Goal: Task Accomplishment & Management: Use online tool/utility

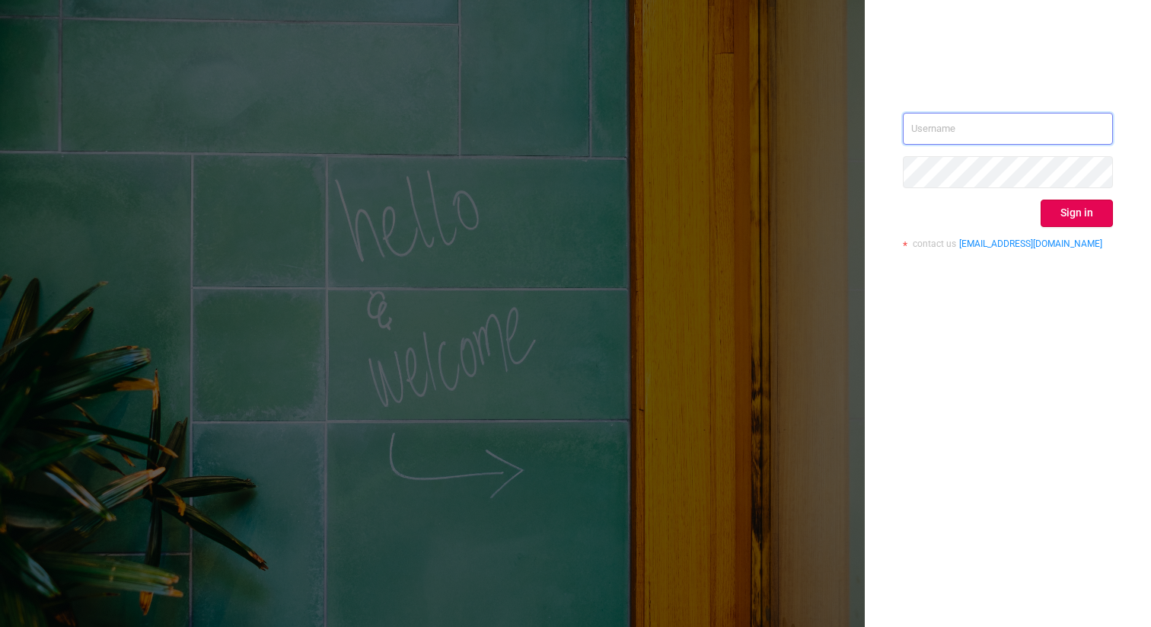
click at [930, 119] on input "text" at bounding box center [1008, 129] width 210 height 32
type input "[EMAIL_ADDRESS]"
click at [1071, 210] on button "Sign in" at bounding box center [1077, 212] width 72 height 27
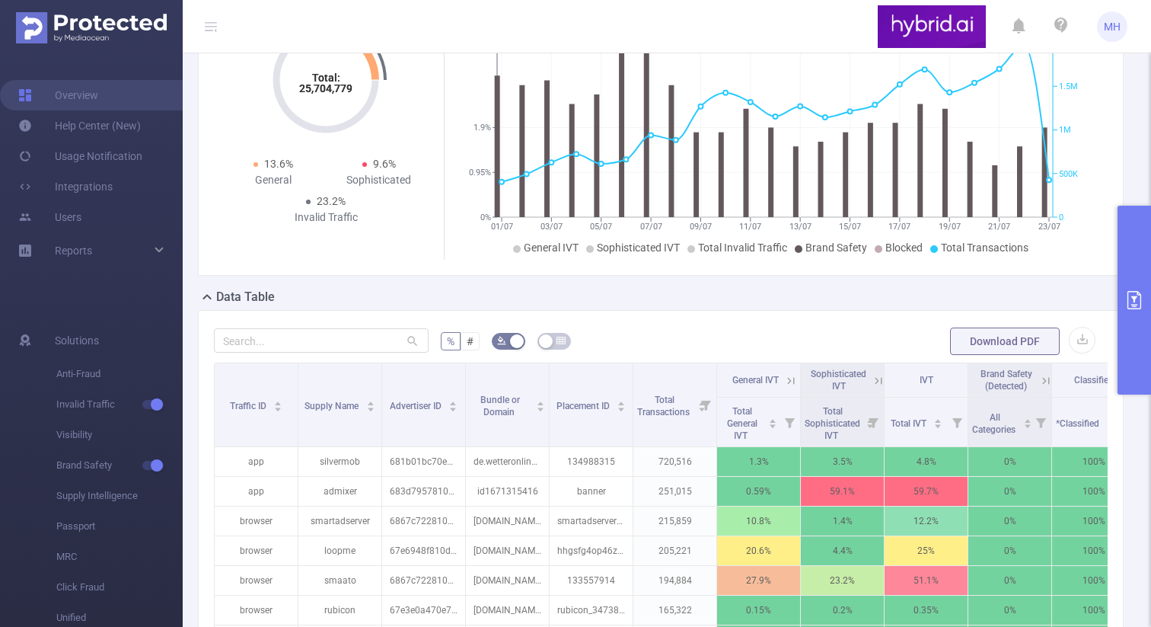
scroll to position [194, 0]
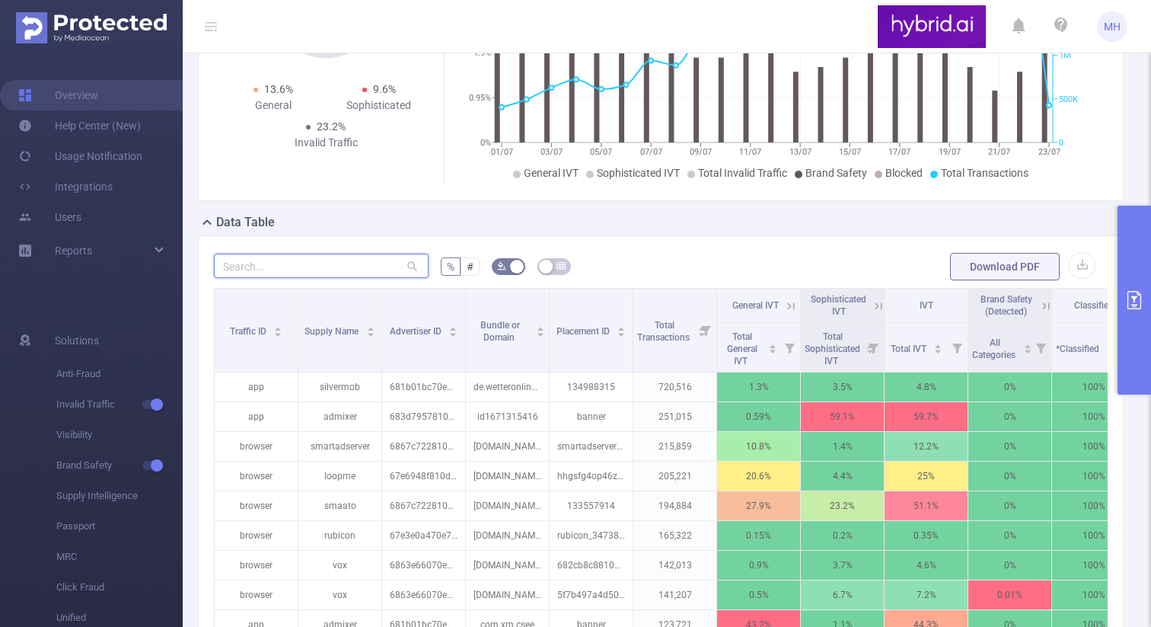
click at [290, 273] on input "text" at bounding box center [321, 266] width 215 height 24
paste input "68b17bfc810d9853dc7f21a0"
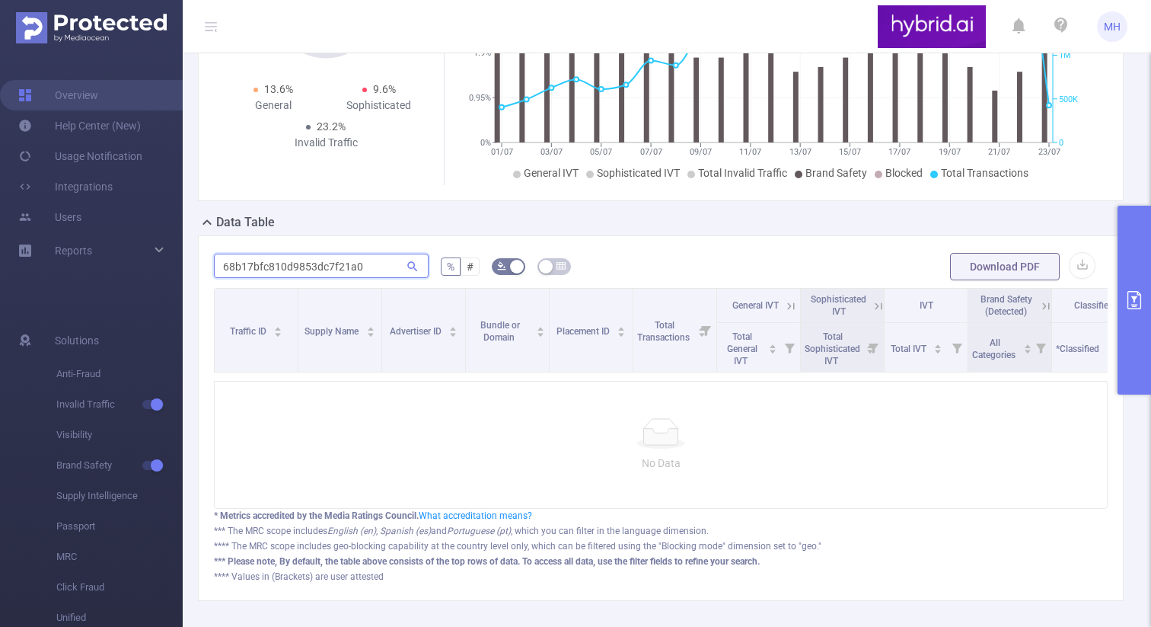
type input "68b17bfc810d9853dc7f21a0"
click at [1129, 267] on button "primary" at bounding box center [1134, 300] width 33 height 189
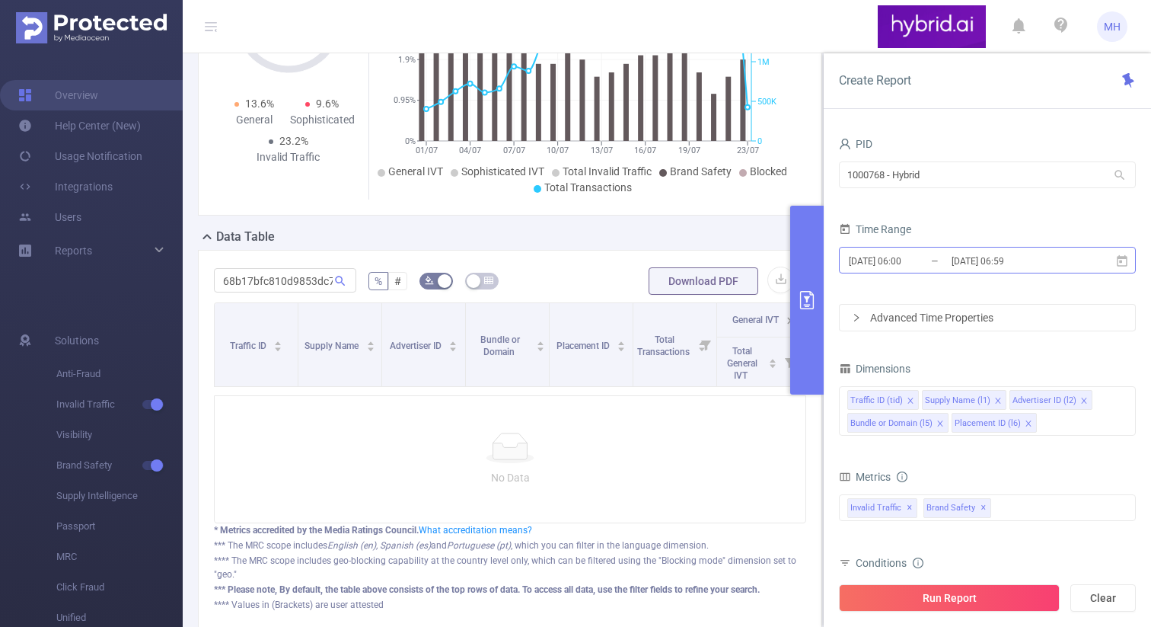
click at [988, 259] on input "[DATE] 06:59" at bounding box center [1011, 260] width 123 height 21
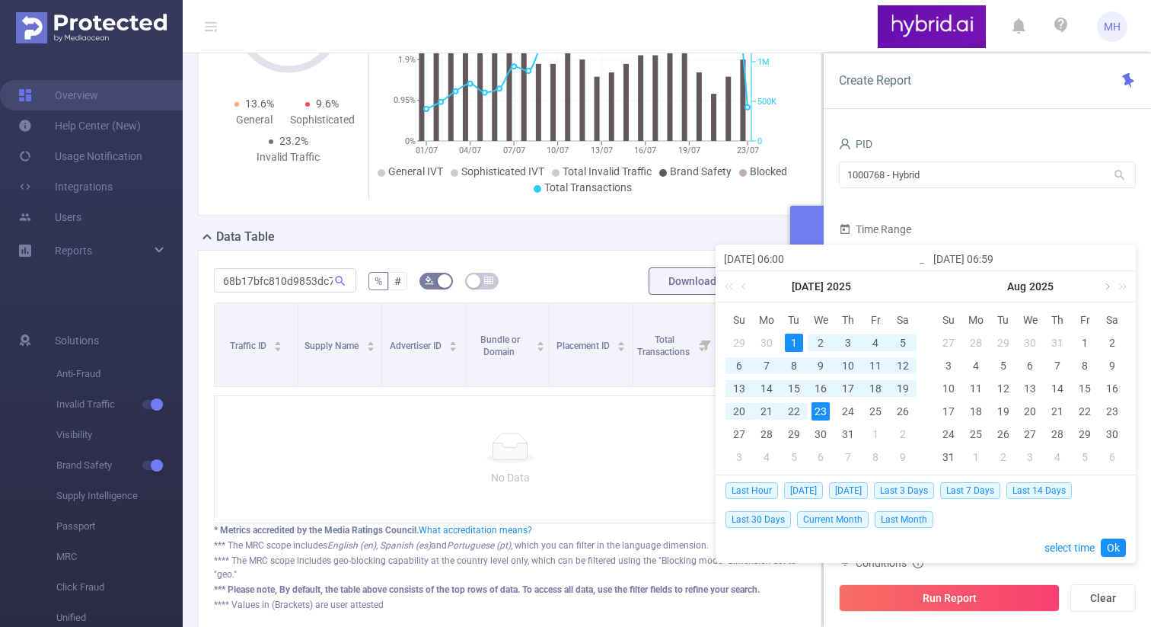
click at [1105, 289] on link at bounding box center [1106, 286] width 14 height 30
click at [979, 362] on div "8" at bounding box center [976, 365] width 18 height 18
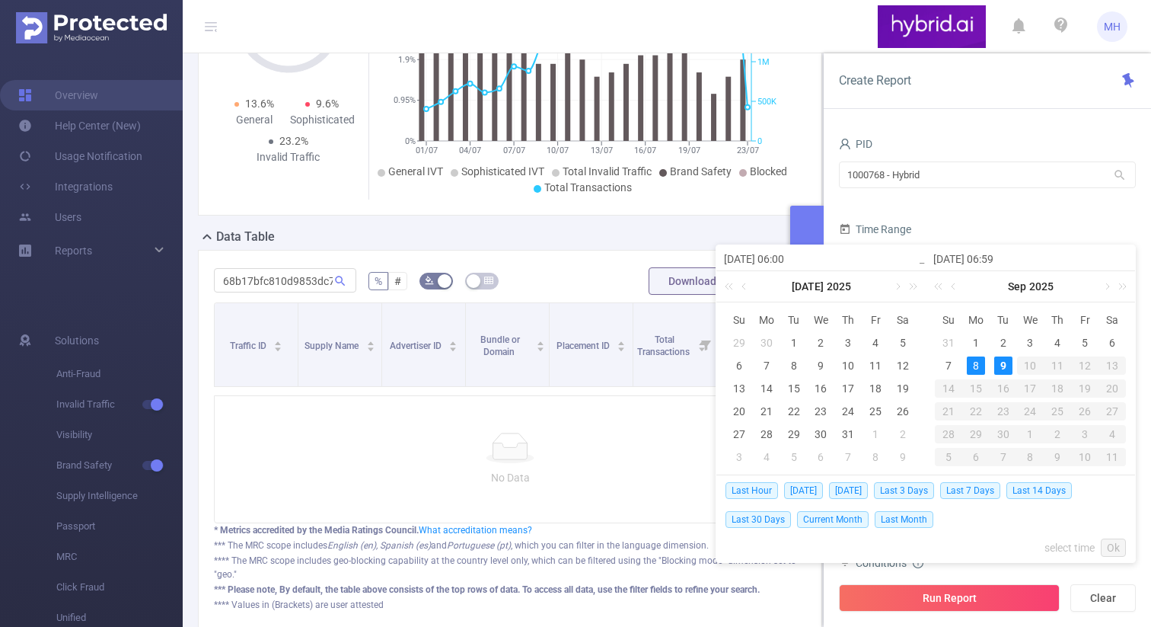
click at [998, 364] on div "9" at bounding box center [1003, 365] width 18 height 18
type input "[DATE] 06:00"
type input "[DATE] 06:59"
type input "[DATE] 06:00"
type input "[DATE] 06:59"
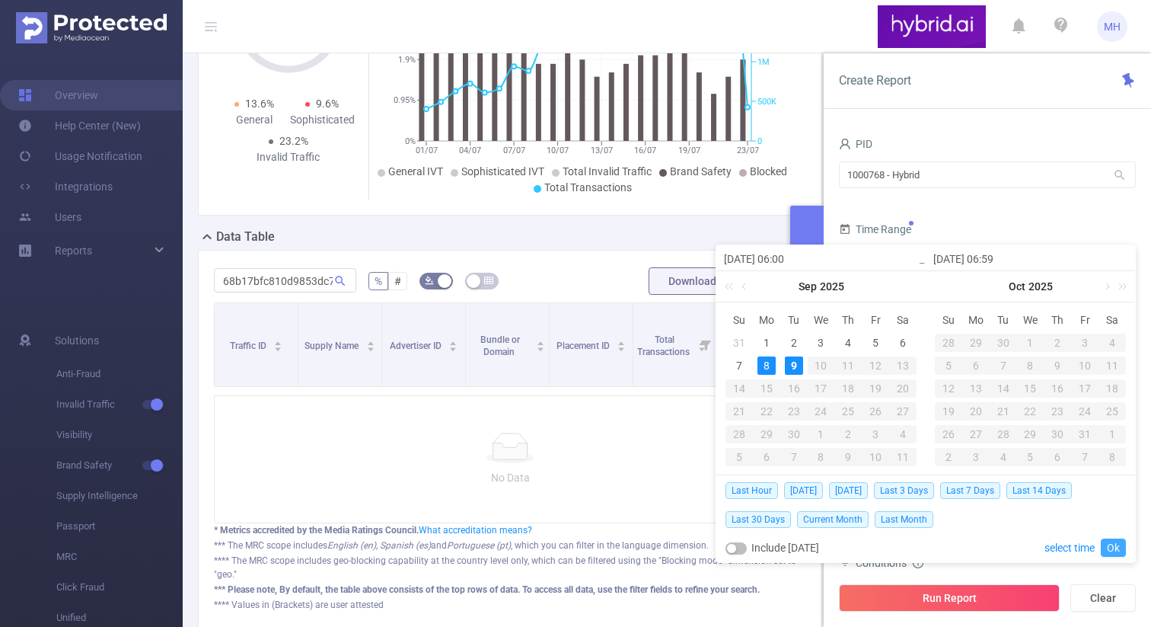
click at [1115, 549] on link "Ok" at bounding box center [1113, 547] width 25 height 18
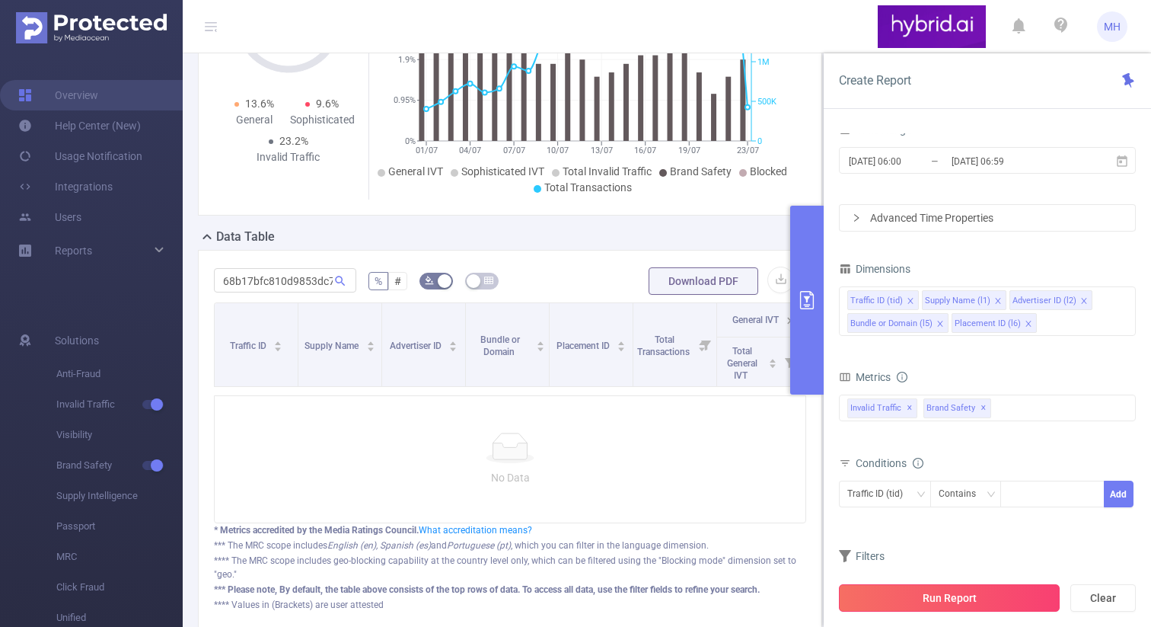
click at [917, 592] on button "Run Report" at bounding box center [949, 597] width 221 height 27
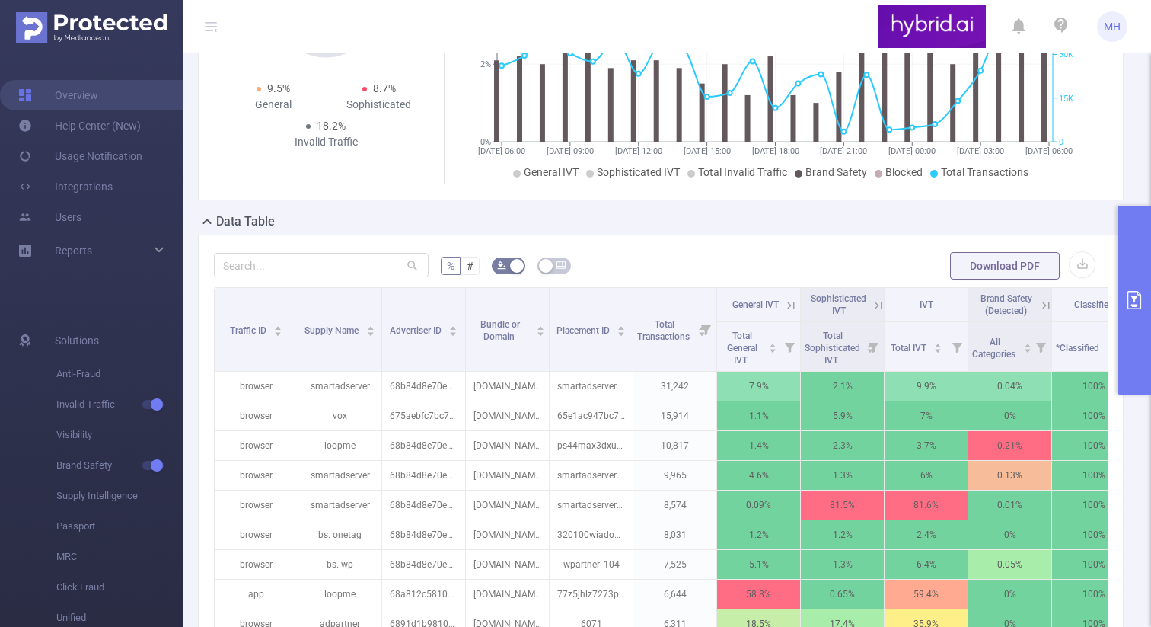
scroll to position [200, 0]
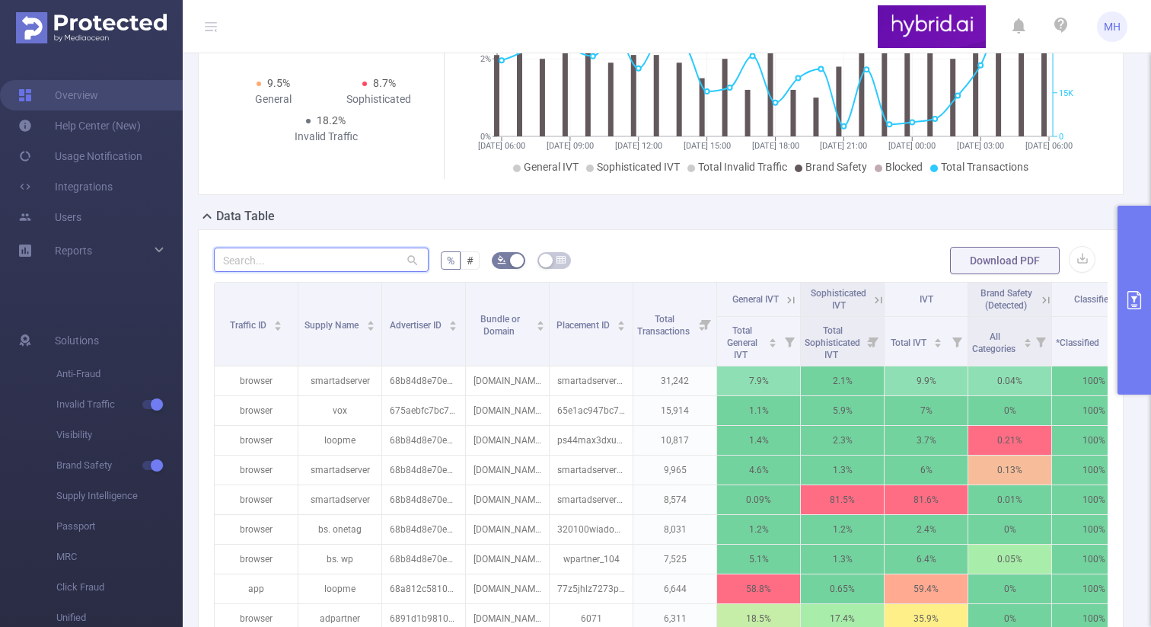
click at [296, 272] on input "text" at bounding box center [321, 259] width 215 height 24
paste input "68b17bfc810d9853dc7f21a0"
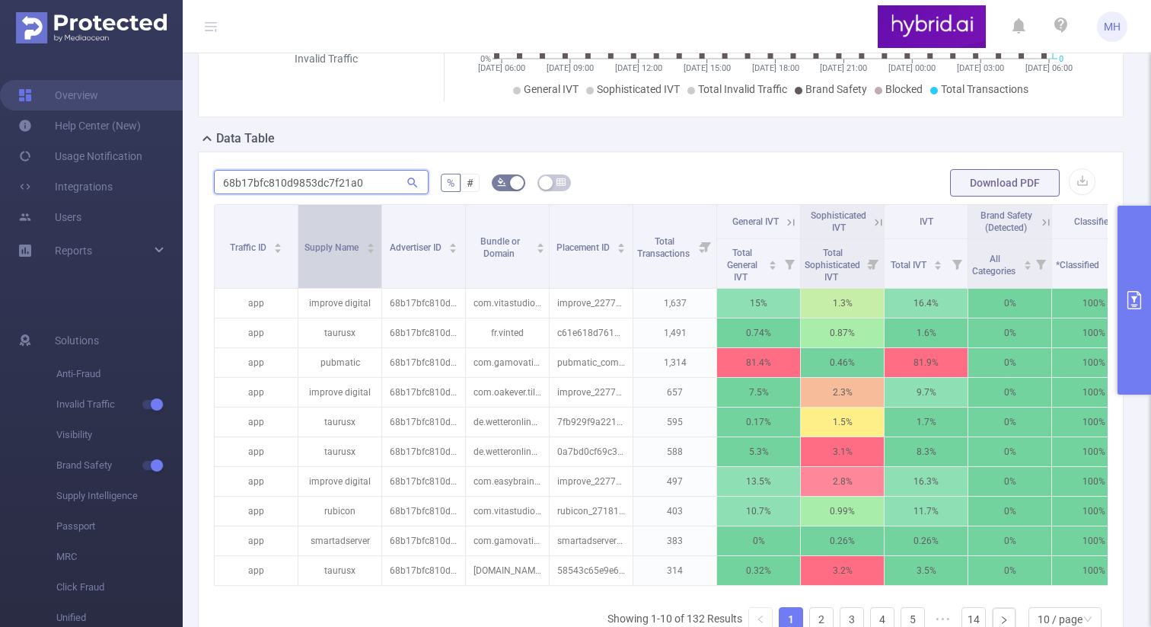
scroll to position [335, 0]
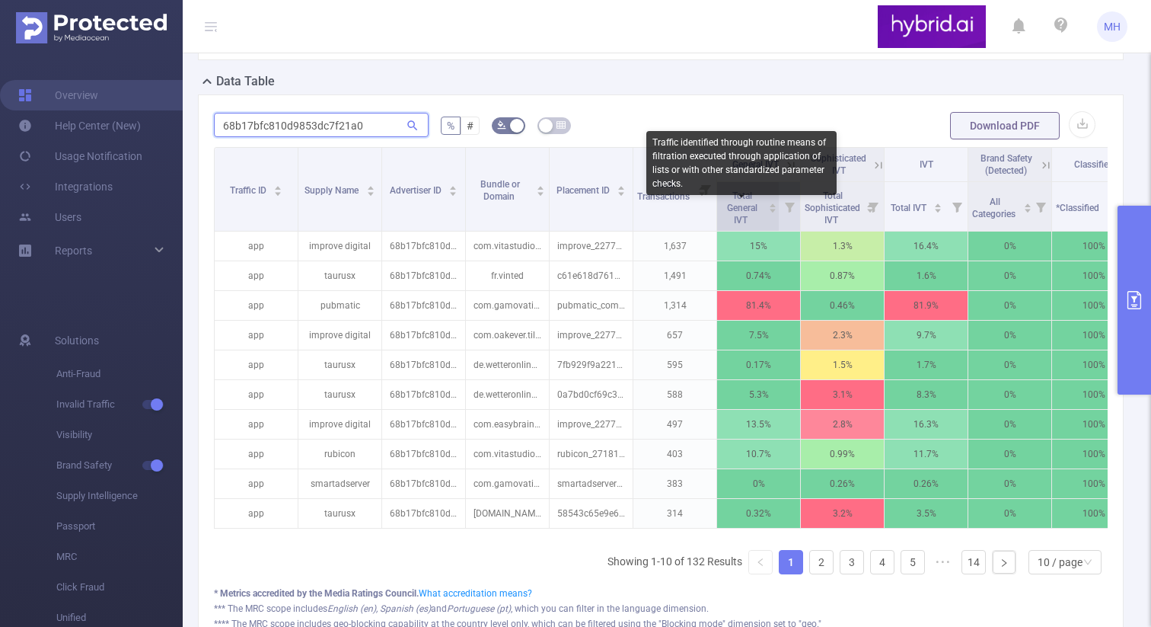
type input "68b17bfc810d9853dc7f21a0"
click at [735, 219] on span "Total General IVT" at bounding box center [742, 207] width 30 height 35
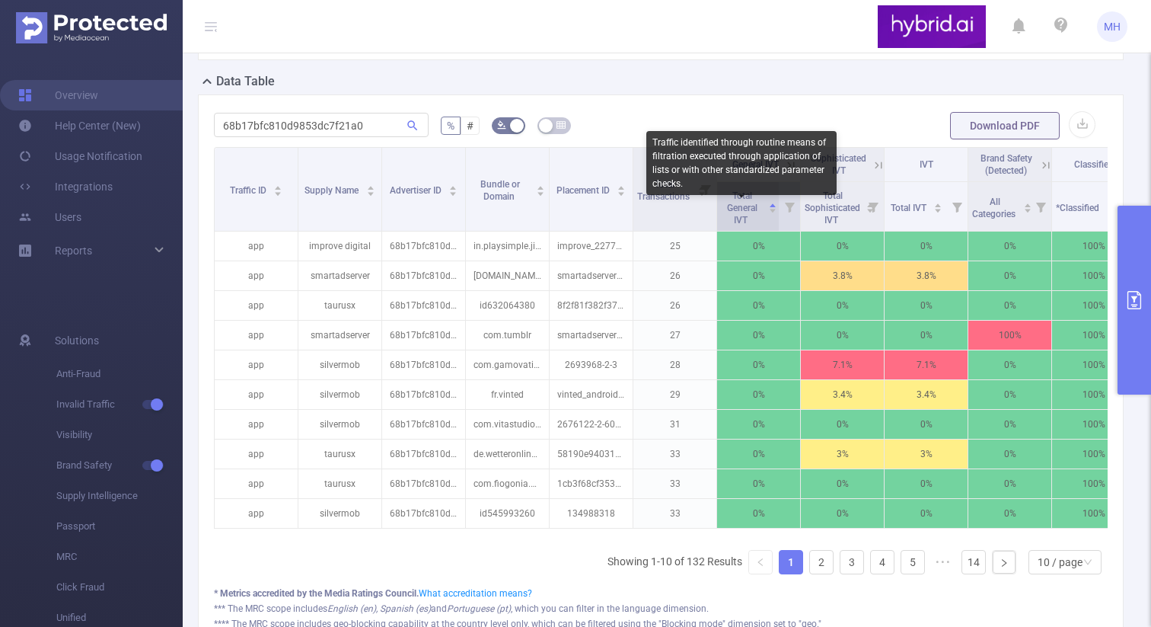
click at [735, 219] on span "Total General IVT" at bounding box center [742, 207] width 30 height 35
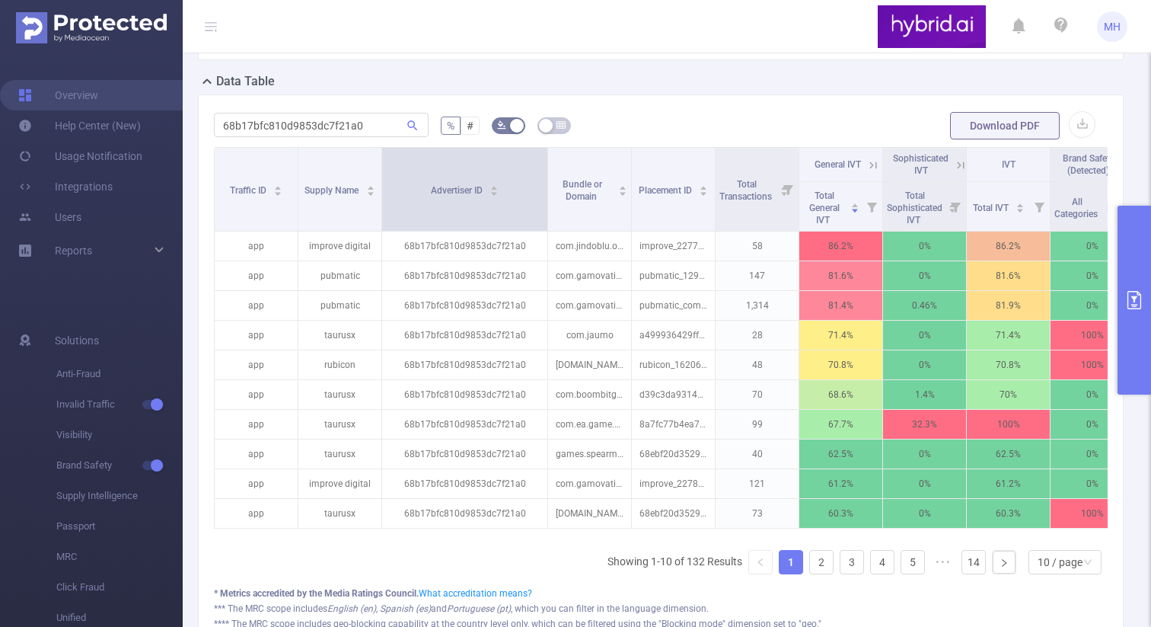
drag, startPoint x: 463, startPoint y: 183, endPoint x: 545, endPoint y: 182, distance: 82.2
click at [545, 182] on span at bounding box center [548, 189] width 8 height 83
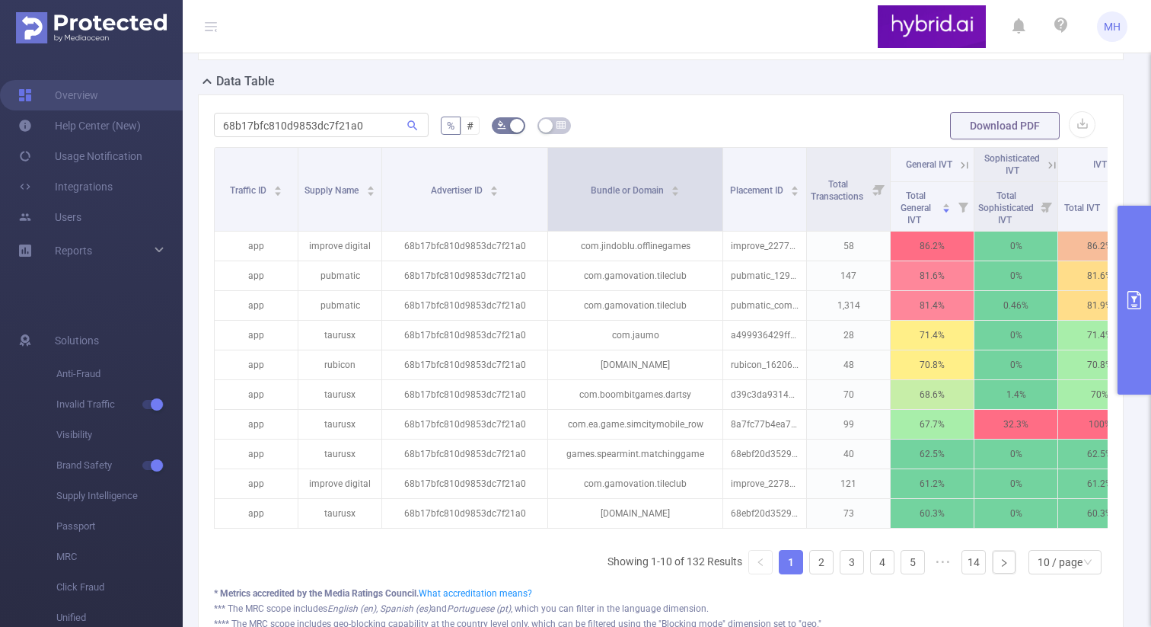
drag, startPoint x: 628, startPoint y: 183, endPoint x: 720, endPoint y: 180, distance: 92.2
click at [720, 180] on span at bounding box center [723, 189] width 8 height 83
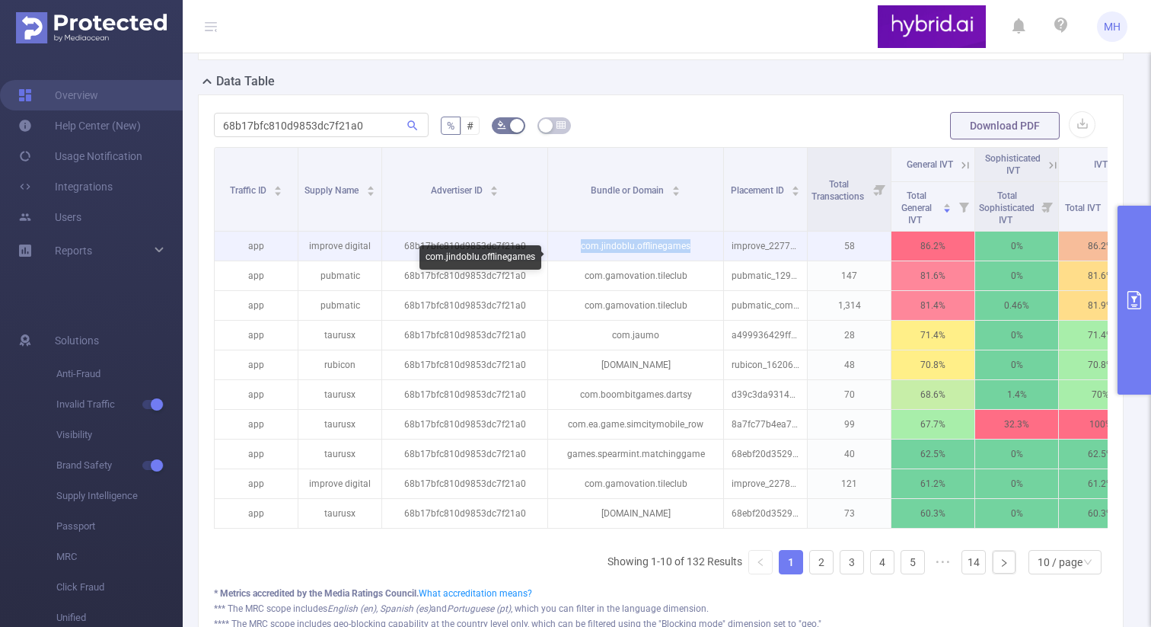
drag, startPoint x: 692, startPoint y: 259, endPoint x: 575, endPoint y: 263, distance: 117.3
click at [575, 260] on p "com.jindoblu.offlinegames" at bounding box center [635, 245] width 175 height 29
copy p "com.jindoblu.offlinegames"
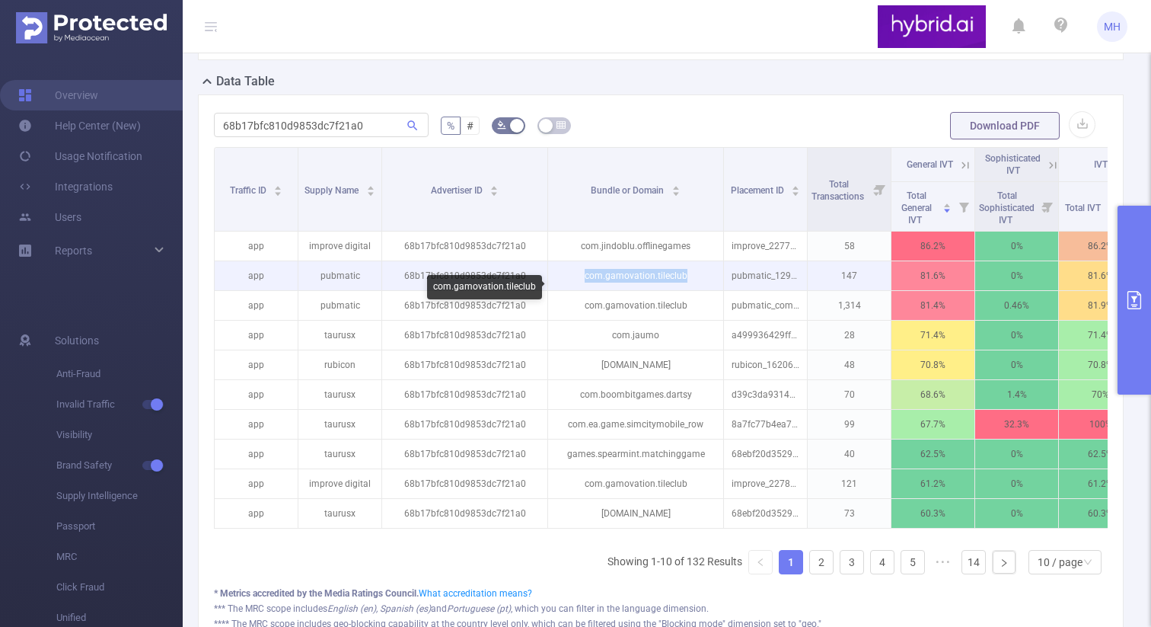
drag, startPoint x: 585, startPoint y: 292, endPoint x: 686, endPoint y: 289, distance: 101.3
click at [687, 287] on p "com.gamovation.tileclub" at bounding box center [635, 275] width 175 height 29
copy p "com.gamovation.tileclub"
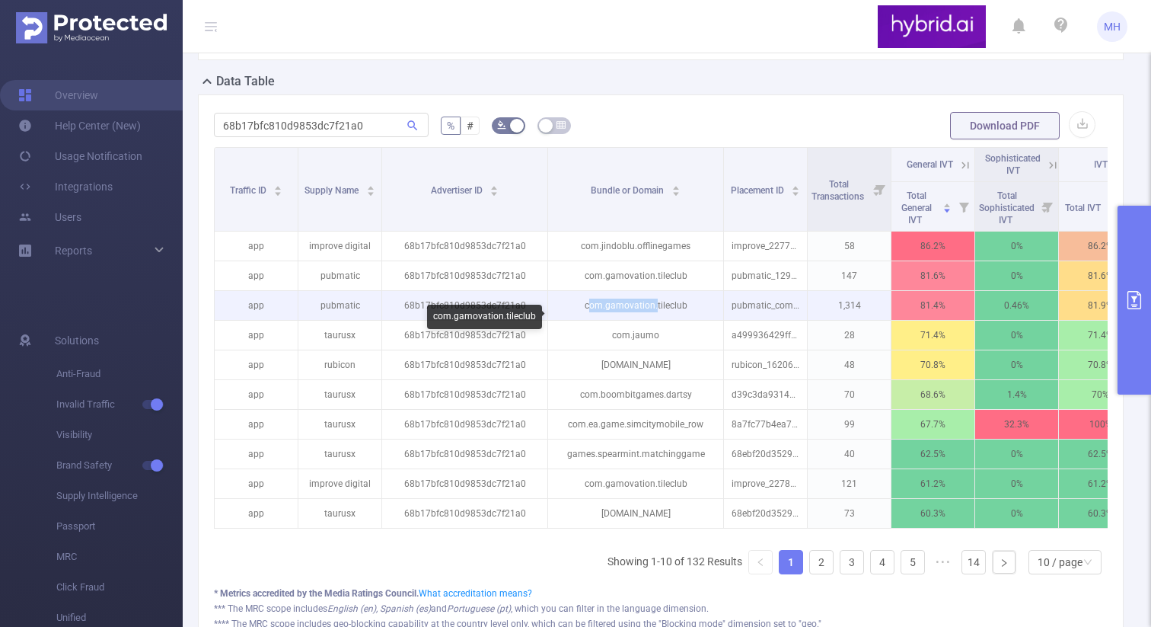
drag, startPoint x: 588, startPoint y: 317, endPoint x: 654, endPoint y: 317, distance: 65.5
click at [655, 317] on p "com.gamovation.tileclub" at bounding box center [635, 305] width 175 height 29
drag, startPoint x: 586, startPoint y: 316, endPoint x: 604, endPoint y: 316, distance: 18.3
click at [604, 316] on p "com.gamovation.tileclub" at bounding box center [635, 305] width 175 height 29
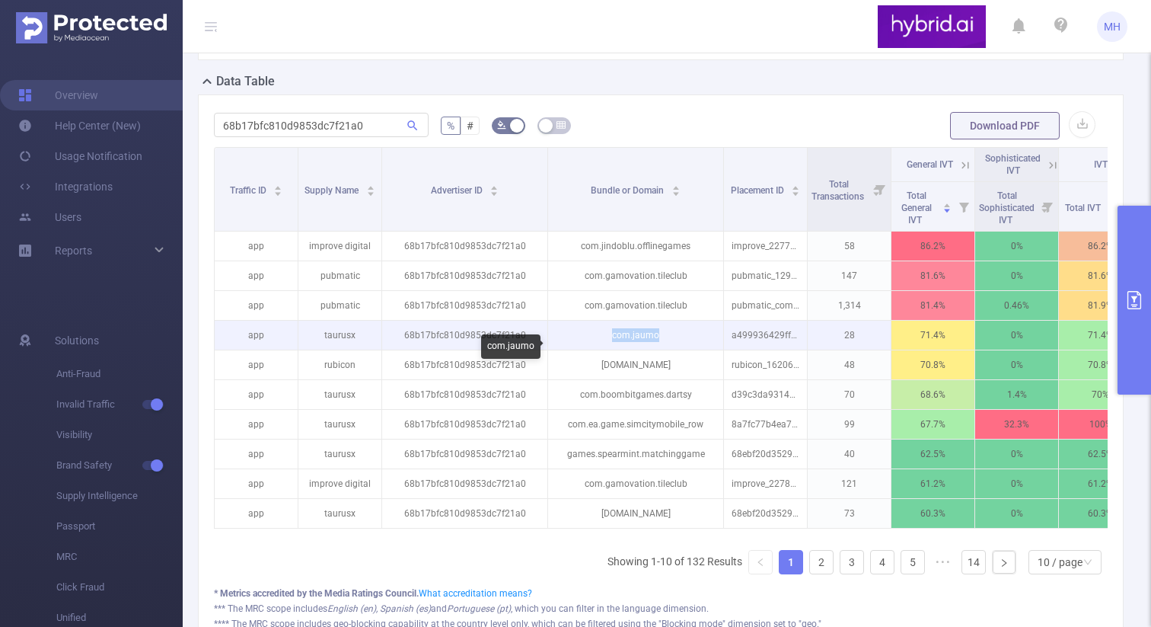
drag, startPoint x: 614, startPoint y: 348, endPoint x: 662, endPoint y: 349, distance: 48.7
click at [662, 349] on p "com.jaumo" at bounding box center [635, 334] width 175 height 29
copy p "com.jaumo"
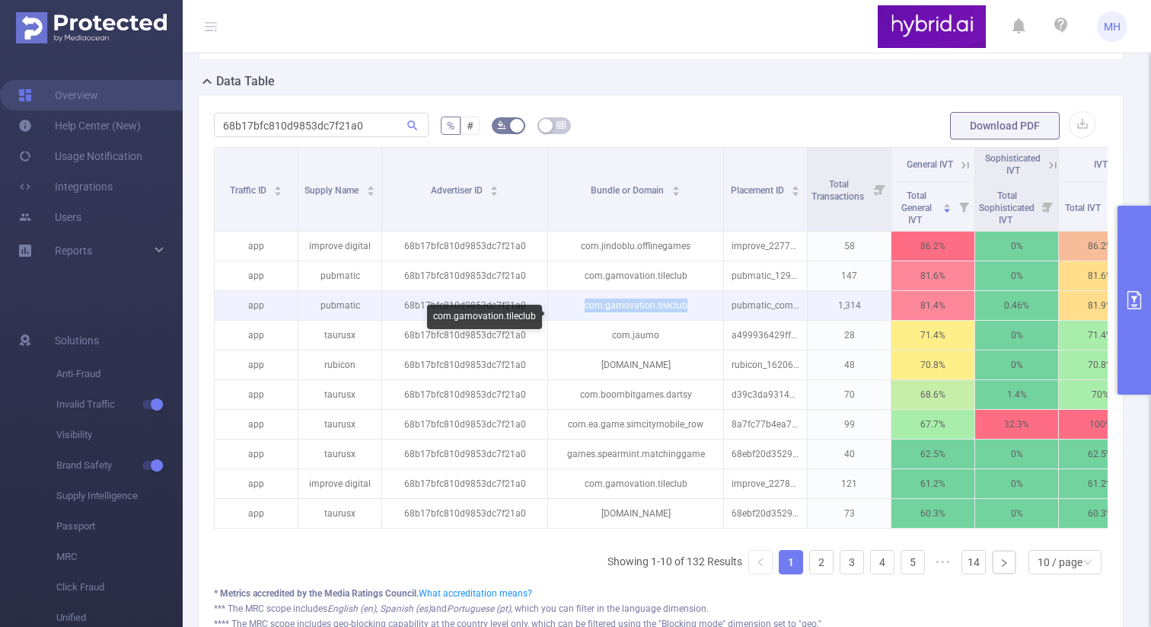
drag, startPoint x: 585, startPoint y: 315, endPoint x: 691, endPoint y: 322, distance: 106.0
click at [691, 320] on p "com.gamovation.tileclub" at bounding box center [635, 305] width 175 height 29
copy p "com.gamovation.tileclub"
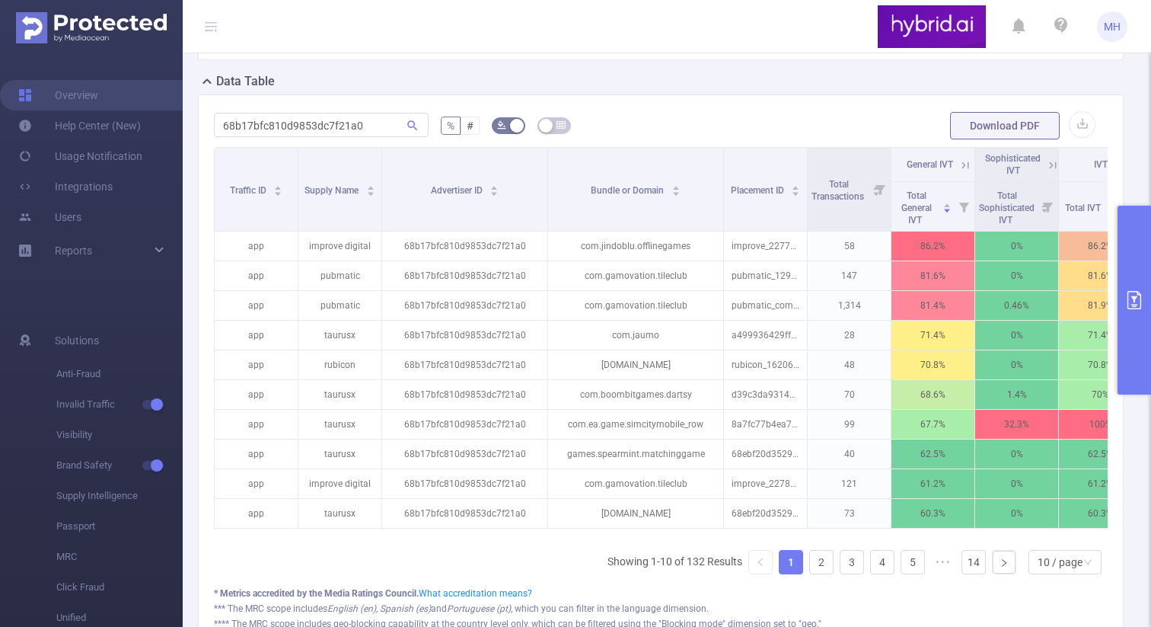
click at [694, 141] on form "68b17bfc810d9853dc7f21a0 % # Download PDF" at bounding box center [661, 125] width 894 height 30
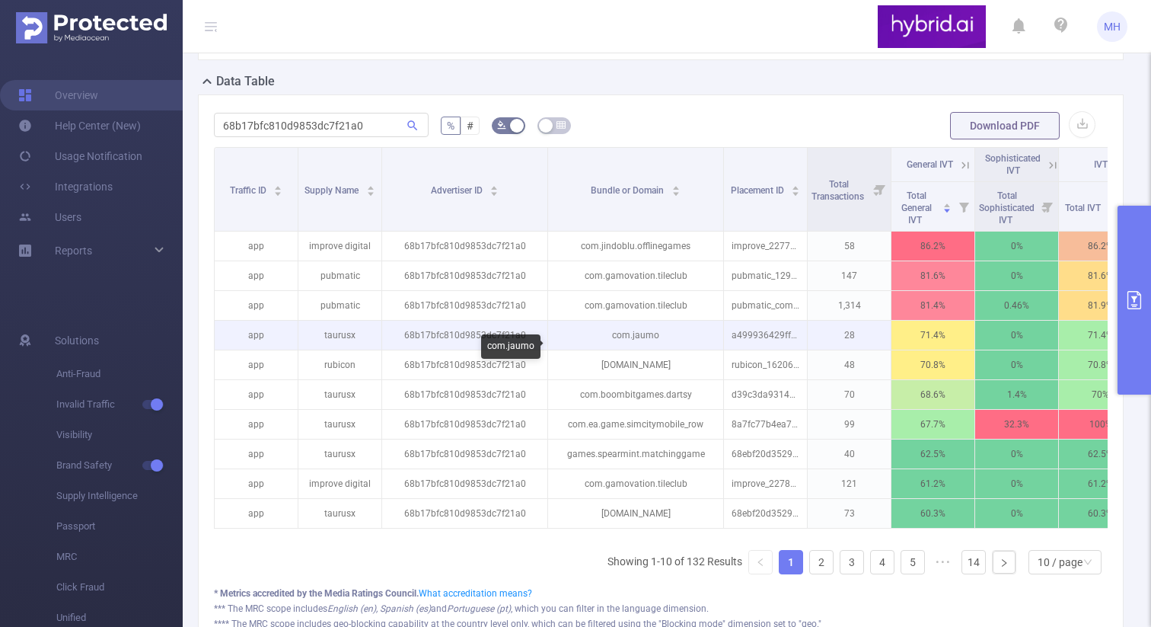
click at [615, 346] on p "com.jaumo" at bounding box center [635, 334] width 175 height 29
drag, startPoint x: 611, startPoint y: 346, endPoint x: 658, endPoint y: 346, distance: 48.0
click at [658, 346] on p "com.jaumo" at bounding box center [635, 334] width 175 height 29
copy p "com.jaumo"
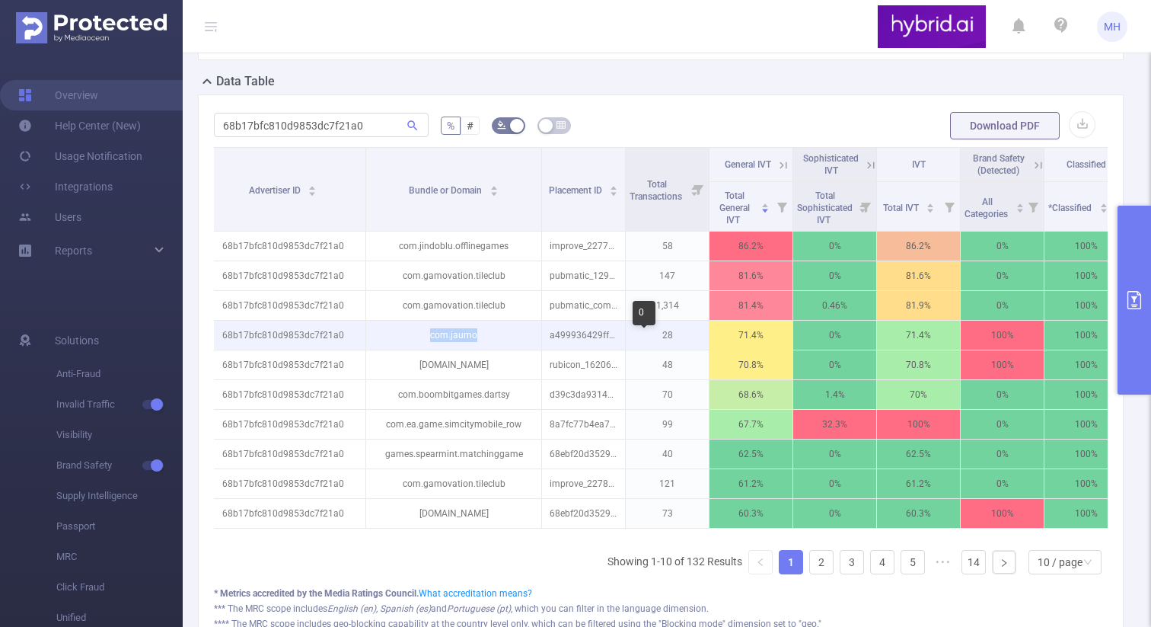
scroll to position [0, 0]
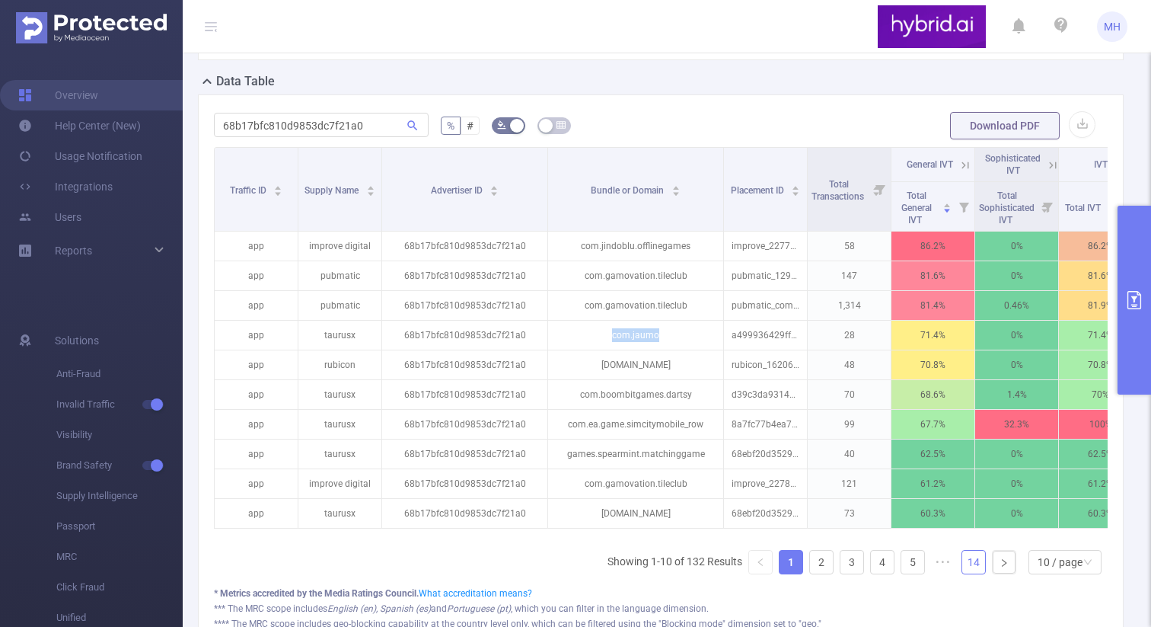
click at [969, 569] on link "14" at bounding box center [973, 561] width 23 height 23
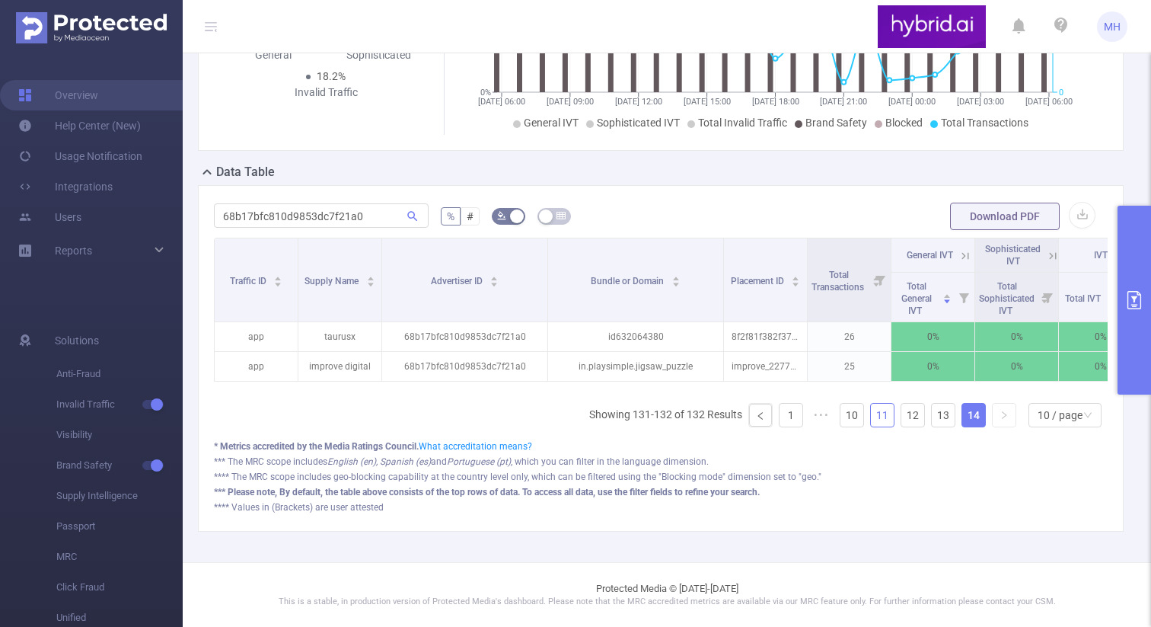
click at [888, 415] on link "11" at bounding box center [882, 414] width 23 height 23
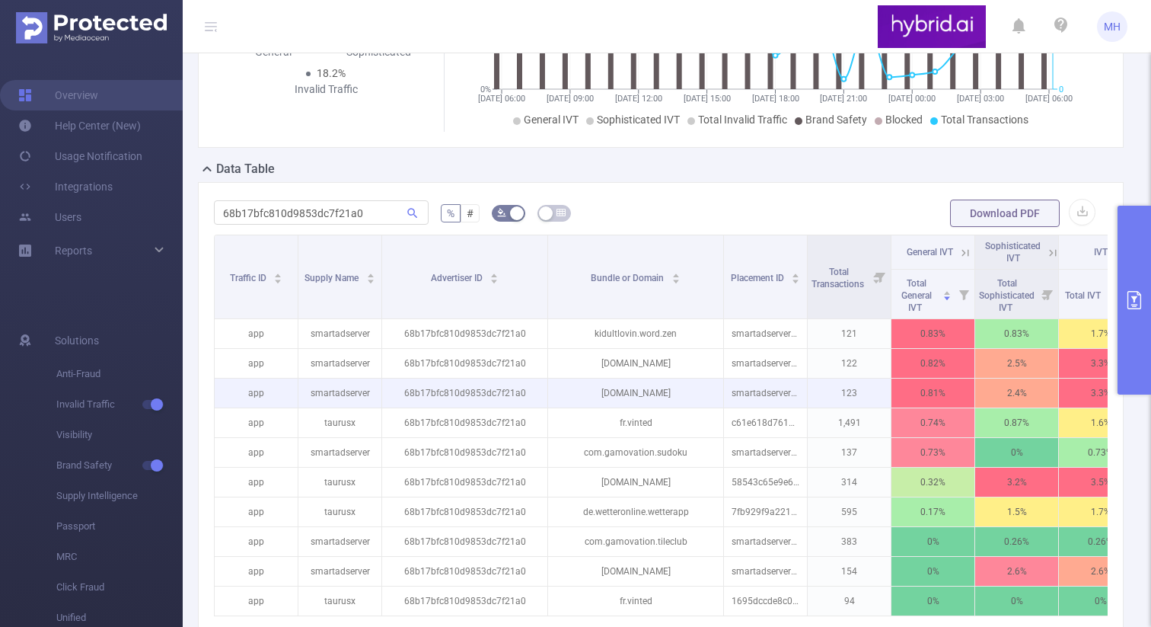
scroll to position [243, 0]
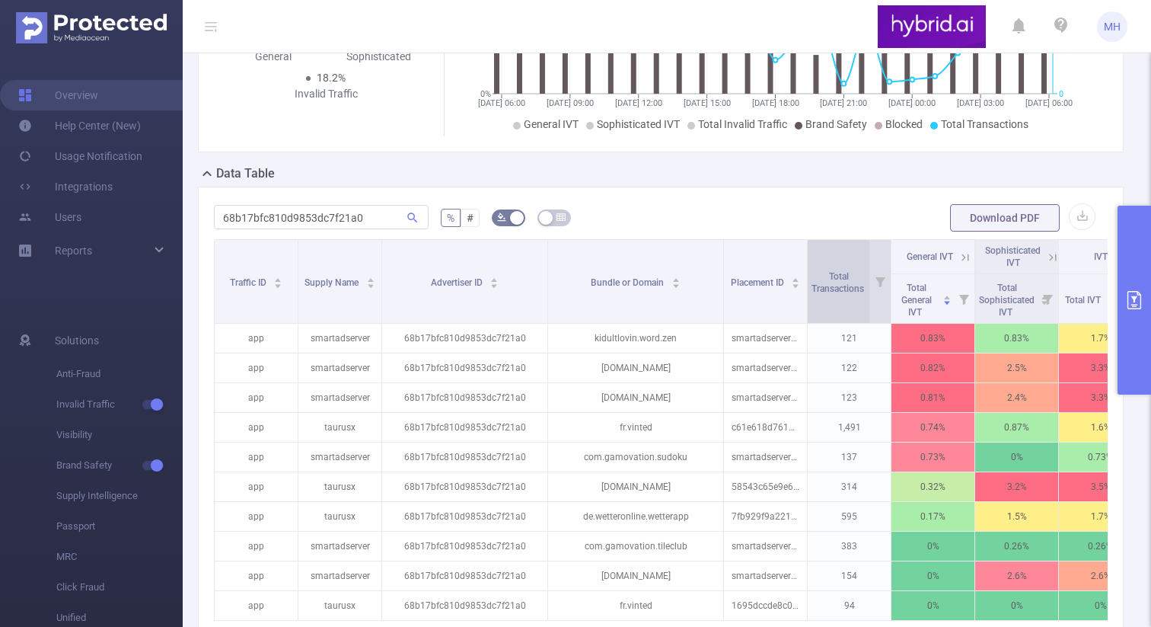
click at [825, 295] on span "Total Transactions" at bounding box center [839, 280] width 55 height 27
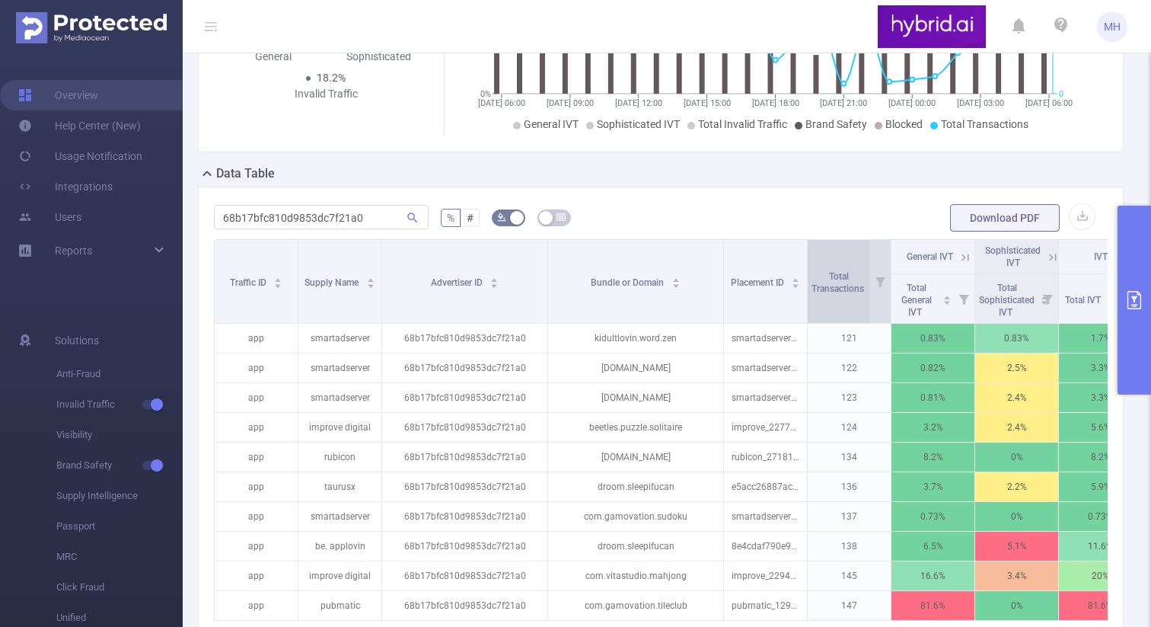
click at [825, 295] on span "Total Transactions" at bounding box center [839, 280] width 55 height 27
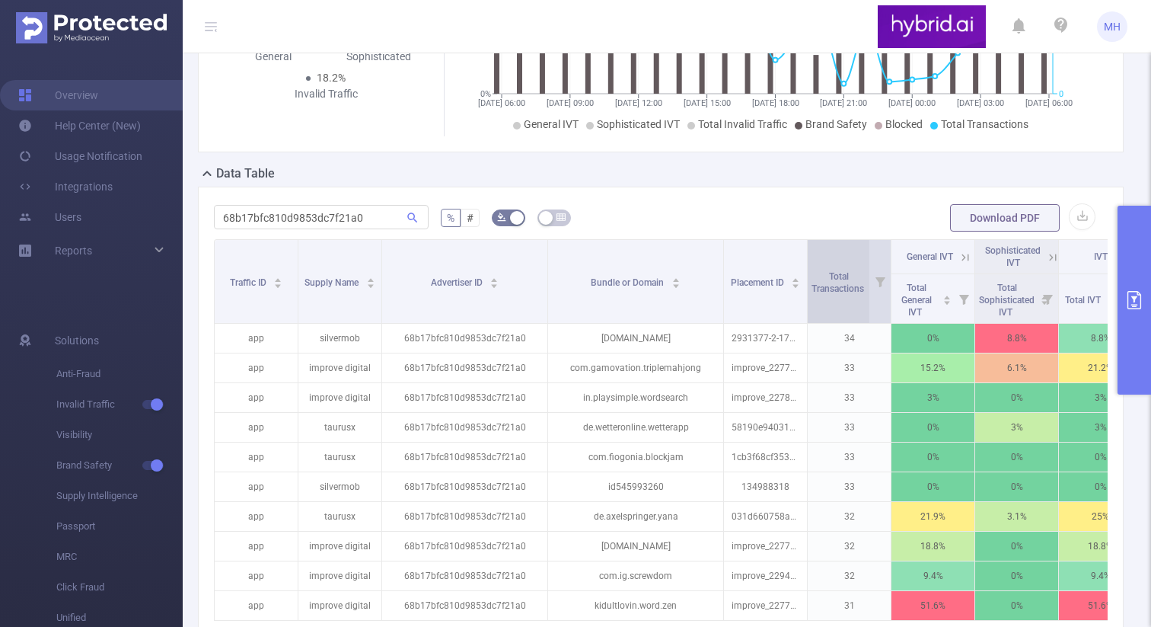
click at [825, 295] on span "Total Transactions" at bounding box center [839, 280] width 55 height 27
click at [839, 294] on span "Total Transactions" at bounding box center [839, 282] width 55 height 23
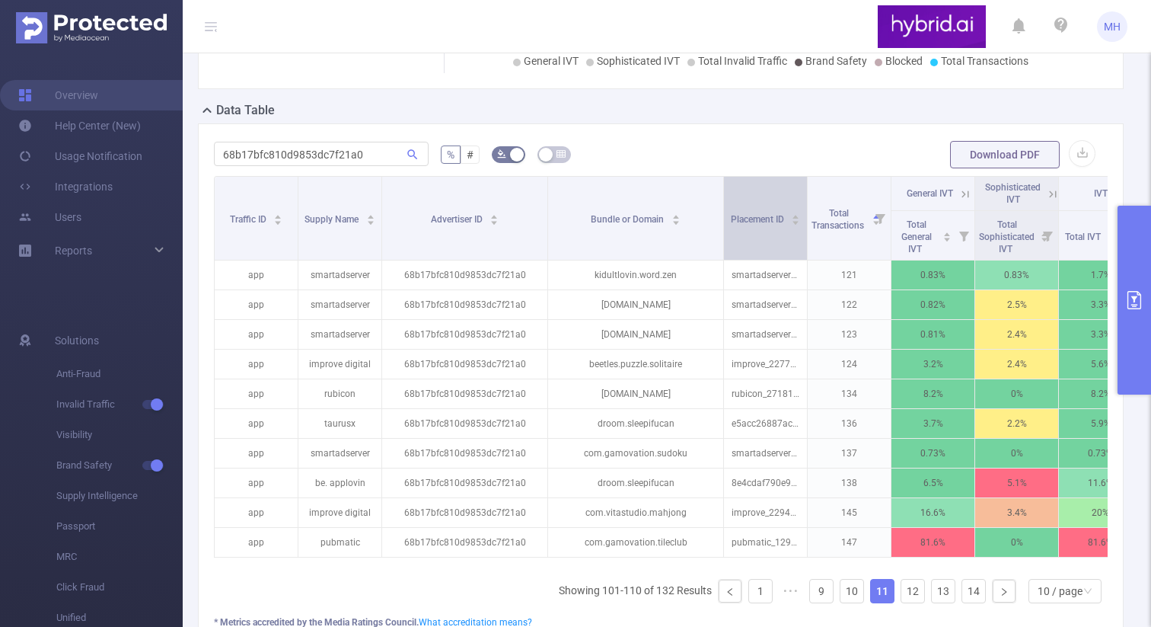
scroll to position [317, 0]
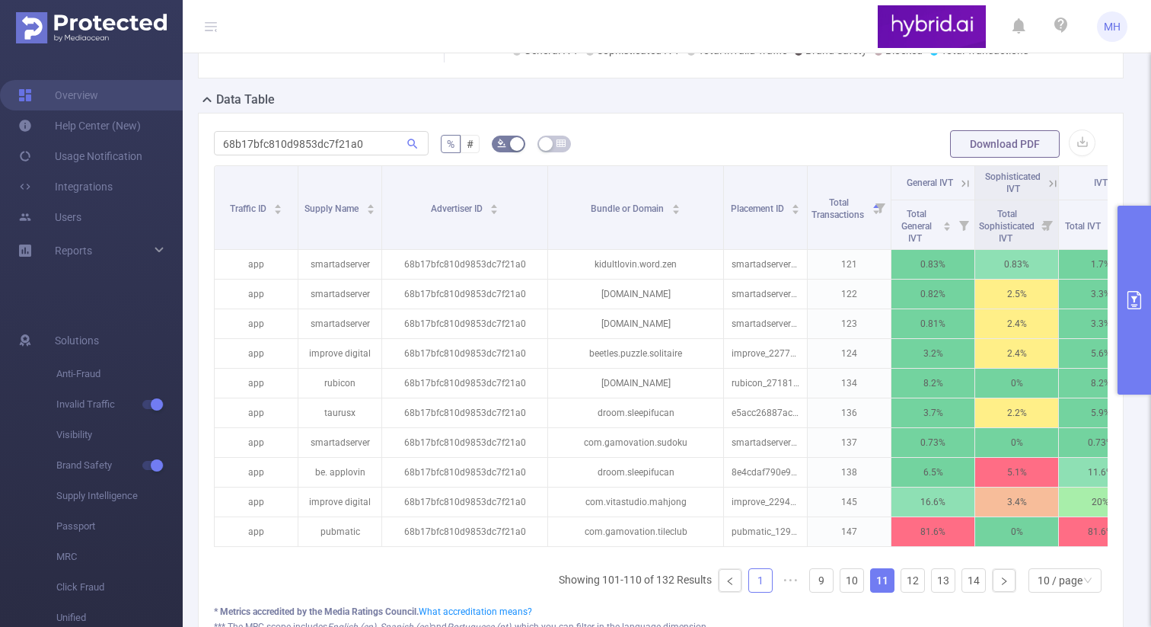
click at [749, 590] on link "1" at bounding box center [760, 580] width 23 height 23
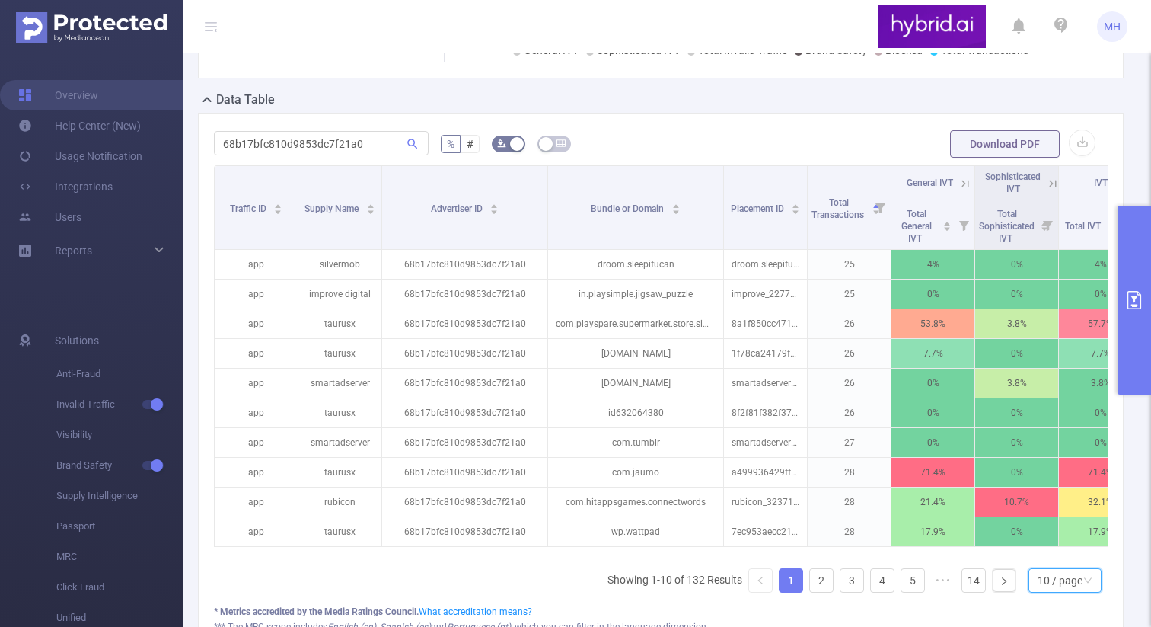
click at [1067, 592] on div "10 / page" at bounding box center [1060, 580] width 45 height 23
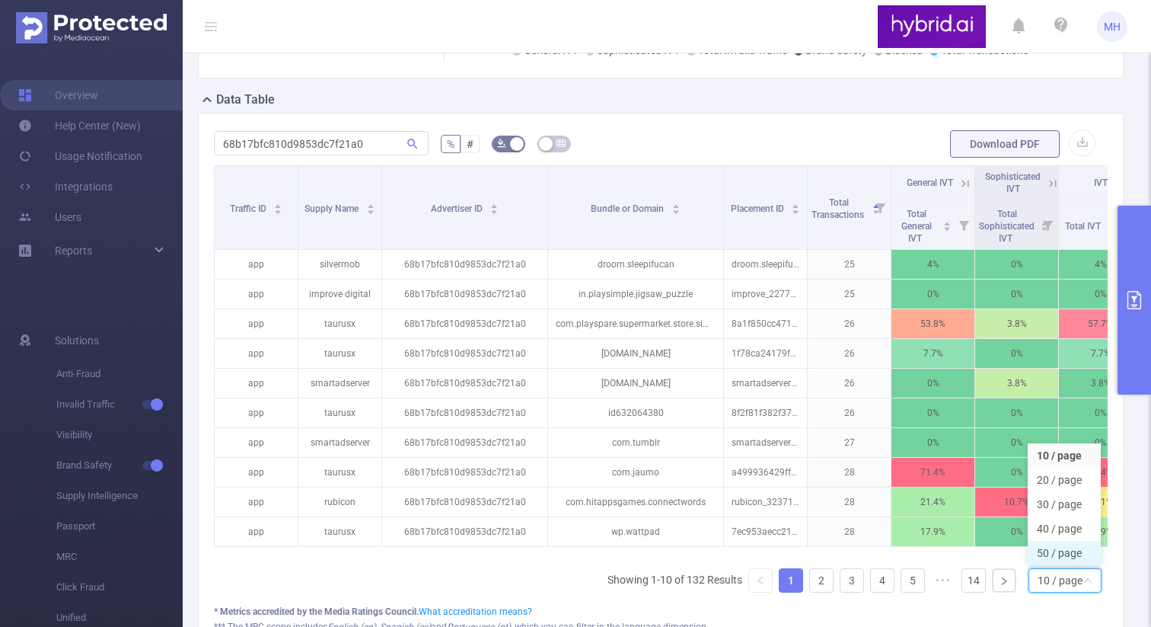
click at [1049, 565] on li "50 / page" at bounding box center [1064, 552] width 73 height 24
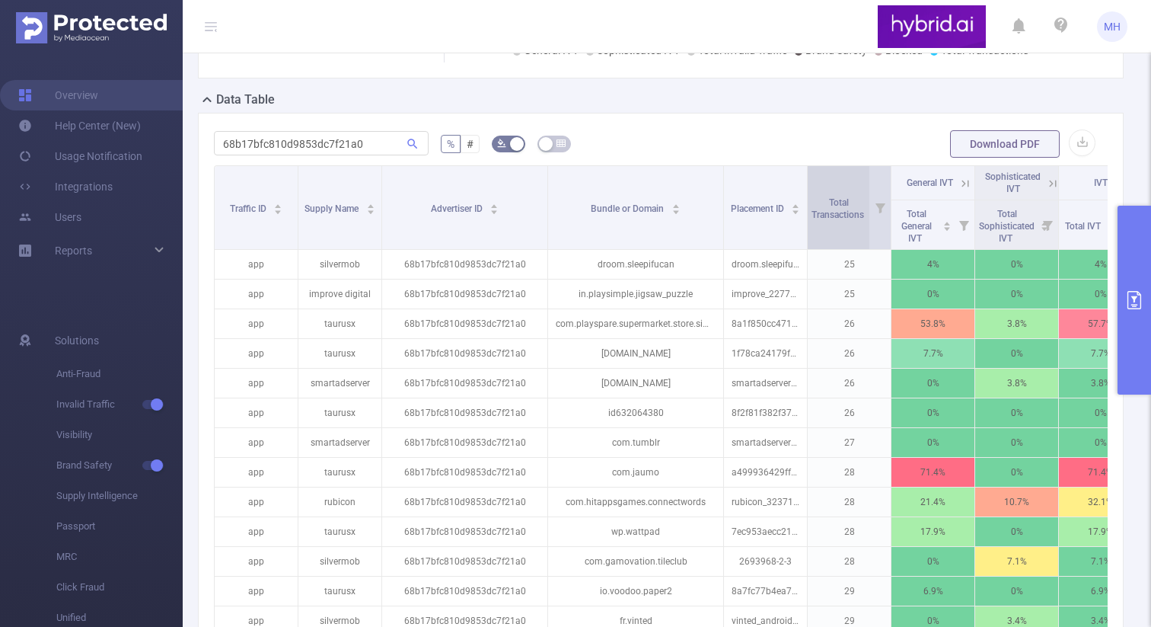
click at [823, 220] on span "Total Transactions" at bounding box center [839, 206] width 55 height 27
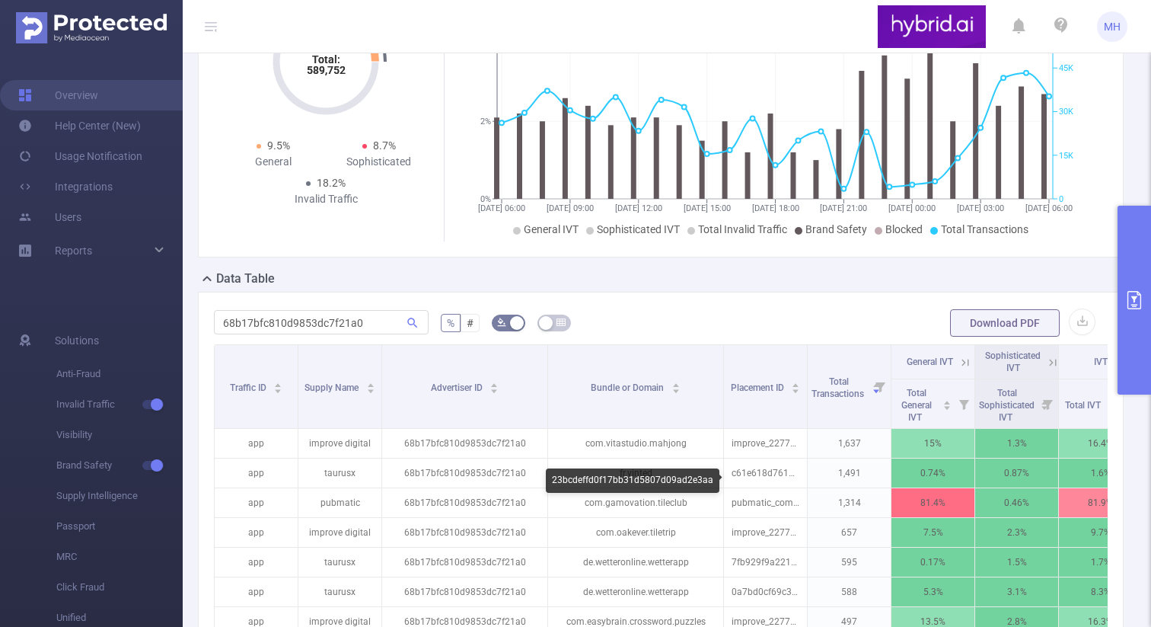
scroll to position [0, 0]
